Goal: Navigation & Orientation: Find specific page/section

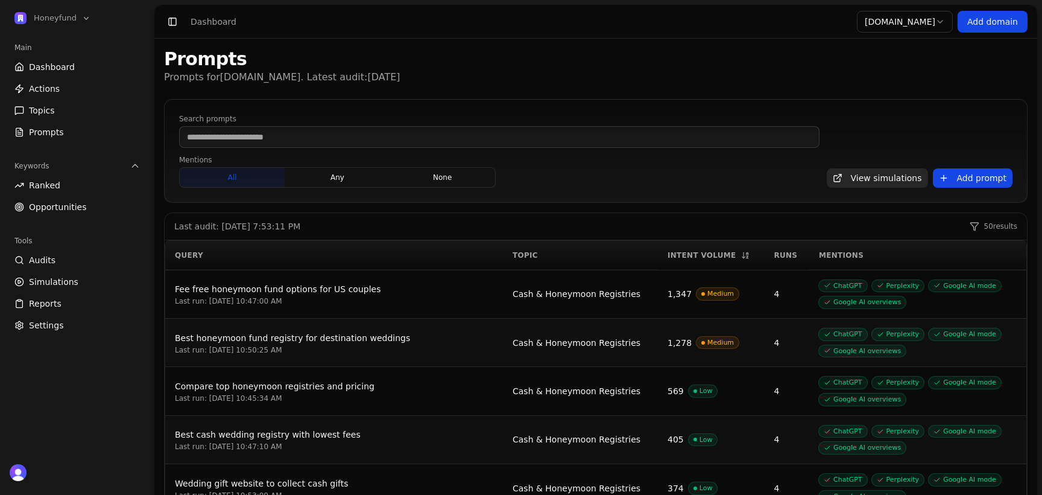
click at [65, 82] on link "Actions" at bounding box center [77, 88] width 135 height 19
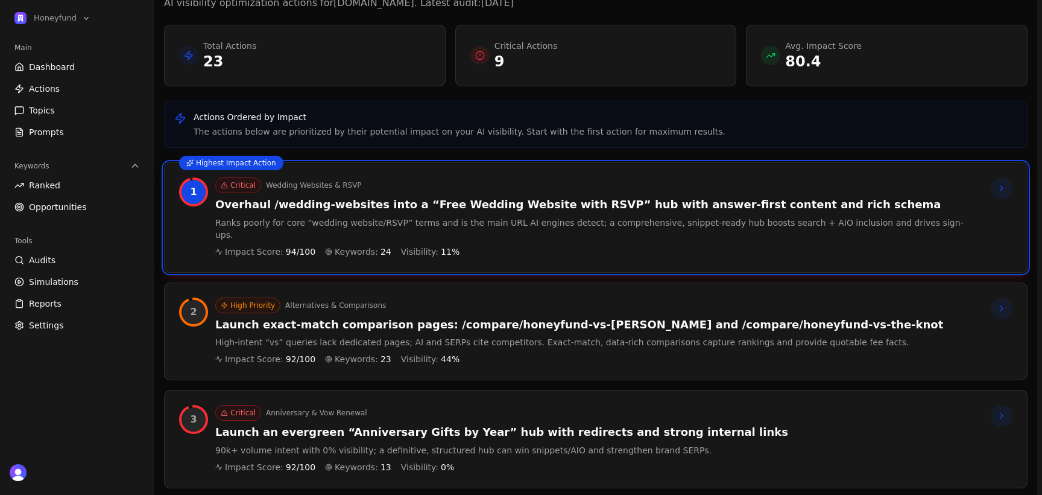
scroll to position [74, 0]
click at [100, 65] on link "Dashboard" at bounding box center [77, 66] width 135 height 19
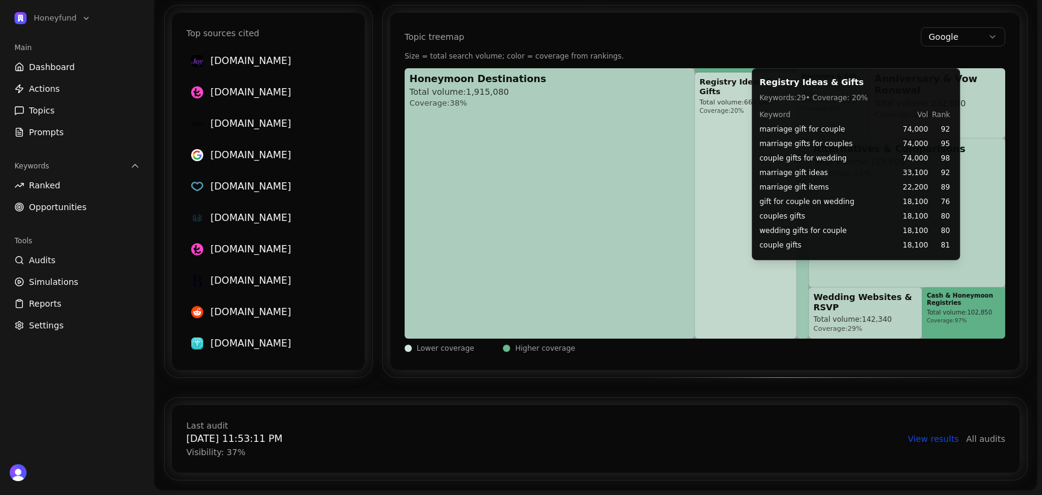
scroll to position [748, 0]
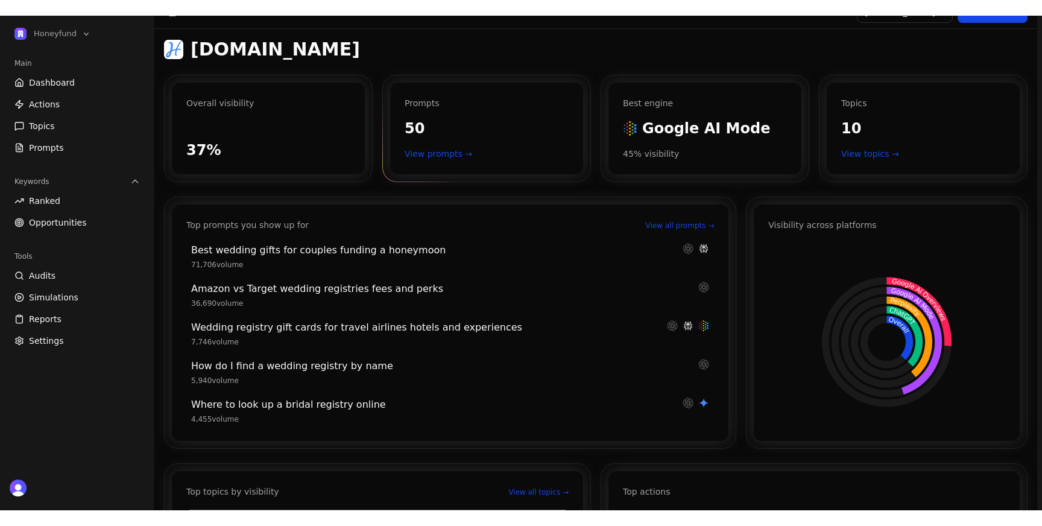
scroll to position [0, 0]
